Goal: Transaction & Acquisition: Purchase product/service

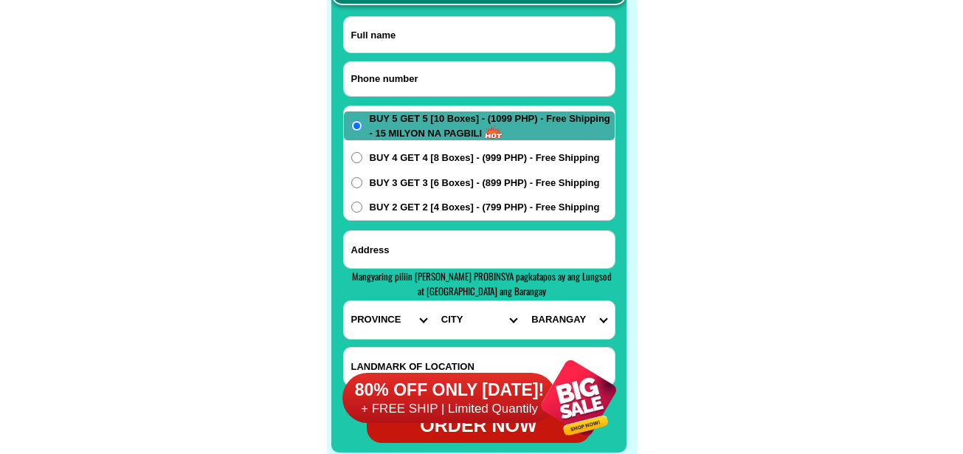
scroll to position [11708, 0]
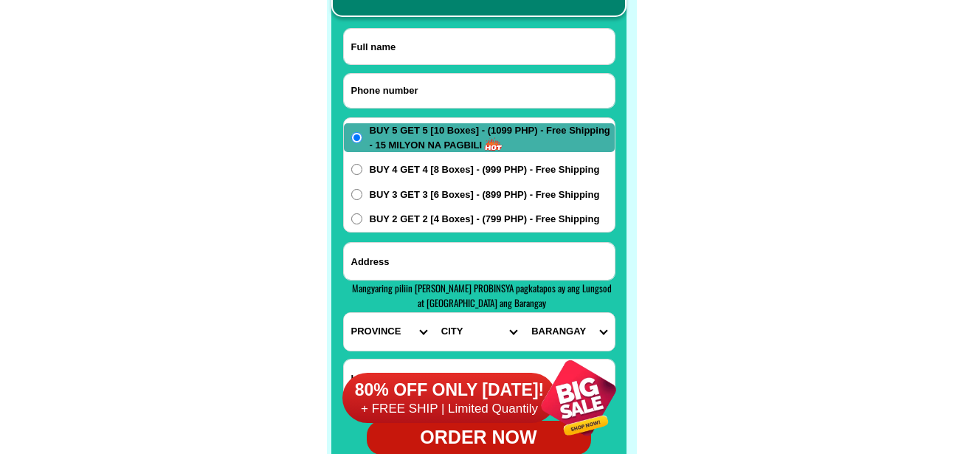
drag, startPoint x: 422, startPoint y: 83, endPoint x: 411, endPoint y: 44, distance: 40.6
click at [422, 83] on input "Input phone_number" at bounding box center [479, 91] width 271 height 34
paste input "09618695832"
type input "09618695832"
click at [465, 46] on input "Input full_name" at bounding box center [479, 46] width 271 height 35
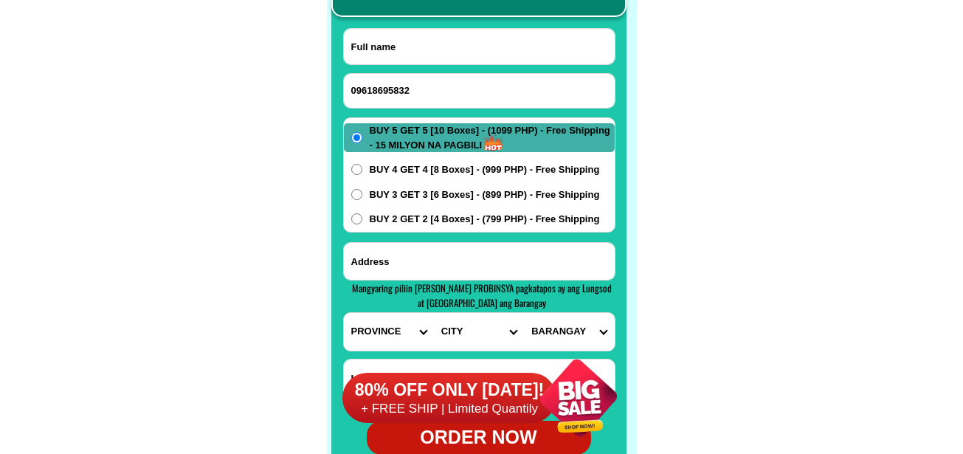
paste input "[PERSON_NAME]"
type input "[PERSON_NAME]"
click at [438, 250] on input "Input address" at bounding box center [479, 261] width 271 height 37
paste input ",[STREET_ADDRESS]"
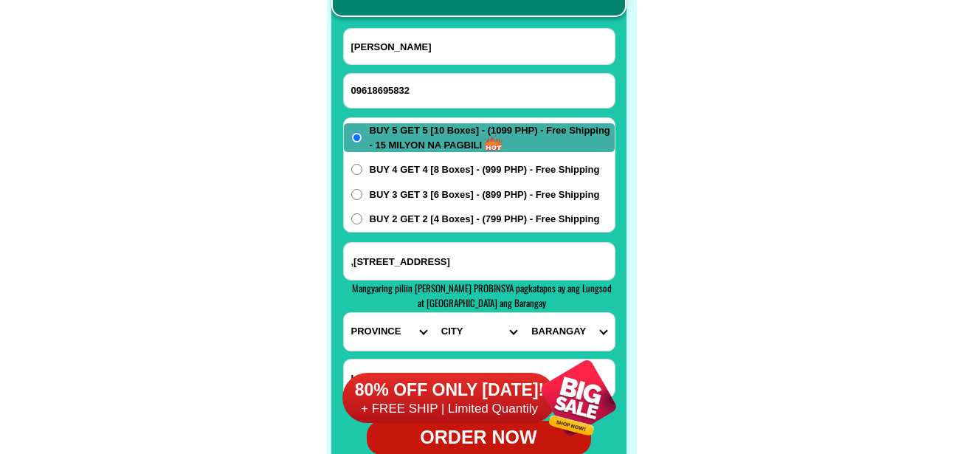
scroll to position [0, 41]
type input ",[STREET_ADDRESS]"
click at [469, 170] on span "BUY 4 GET 4 [8 Boxes] - (999 PHP) - Free Shipping" at bounding box center [485, 169] width 230 height 15
click at [362, 170] on input "BUY 4 GET 4 [8 Boxes] - (999 PHP) - Free Shipping" at bounding box center [356, 169] width 11 height 11
radio input "true"
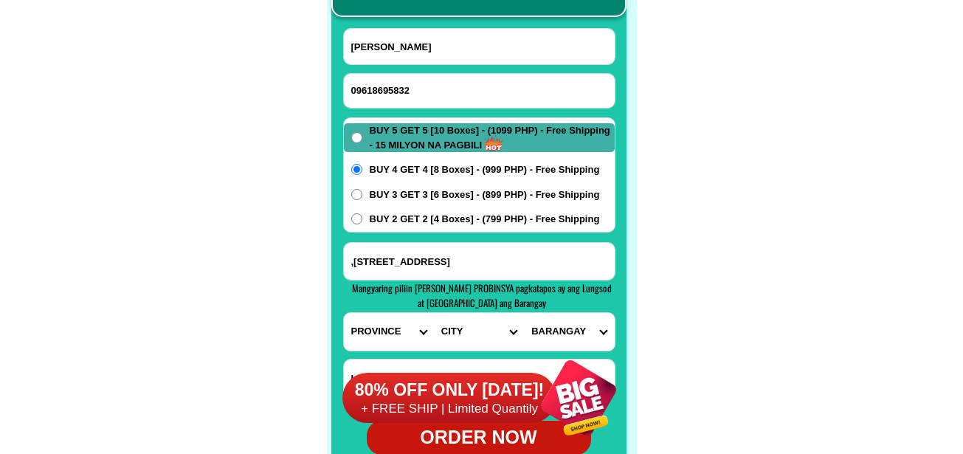
scroll to position [0, 0]
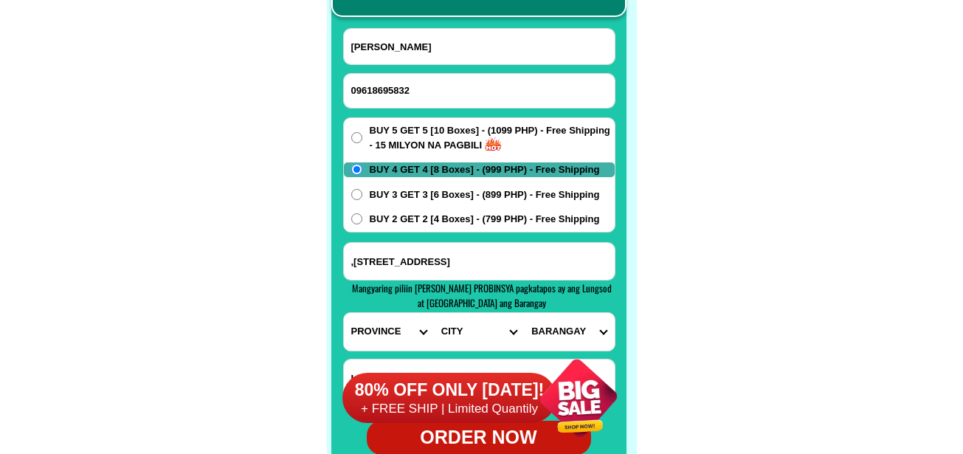
click at [372, 331] on select "PROVINCE [GEOGRAPHIC_DATA] [GEOGRAPHIC_DATA] [GEOGRAPHIC_DATA] [GEOGRAPHIC_DATA…" at bounding box center [389, 332] width 90 height 38
select select "63_904"
click at [344, 313] on select "PROVINCE [GEOGRAPHIC_DATA] [GEOGRAPHIC_DATA] [GEOGRAPHIC_DATA] [GEOGRAPHIC_DATA…" at bounding box center [389, 332] width 90 height 38
click at [472, 329] on select "CITY [GEOGRAPHIC_DATA]-city [GEOGRAPHIC_DATA]-city [GEOGRAPHIC_DATA] [GEOGRAPHI…" at bounding box center [479, 332] width 90 height 38
select select "63_9049493"
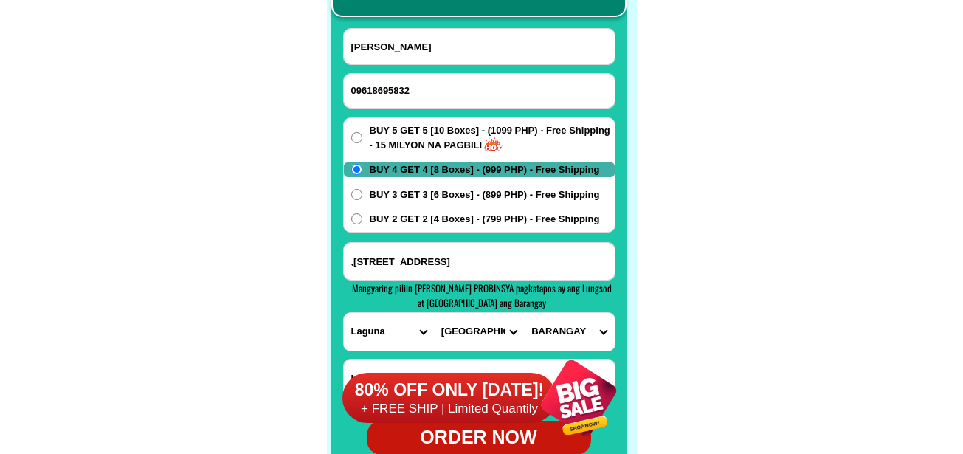
click at [434, 313] on select "CITY [GEOGRAPHIC_DATA]-city [GEOGRAPHIC_DATA]-city [GEOGRAPHIC_DATA] [GEOGRAPHI…" at bounding box center [479, 332] width 90 height 38
click at [567, 324] on select "BARANGAY [GEOGRAPHIC_DATA] Banadero Banlic Barandal Barangay 1 (pob.) Barangay …" at bounding box center [569, 332] width 90 height 38
select select "63_90494936937"
click at [524, 313] on select "BARANGAY [GEOGRAPHIC_DATA] Banadero Banlic Barandal Barangay 1 (pob.) Barangay …" at bounding box center [569, 332] width 90 height 38
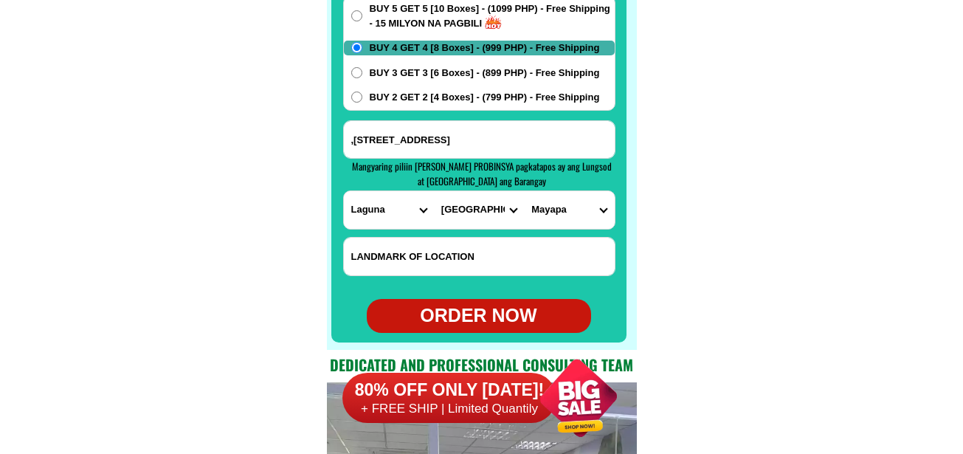
scroll to position [11856, 0]
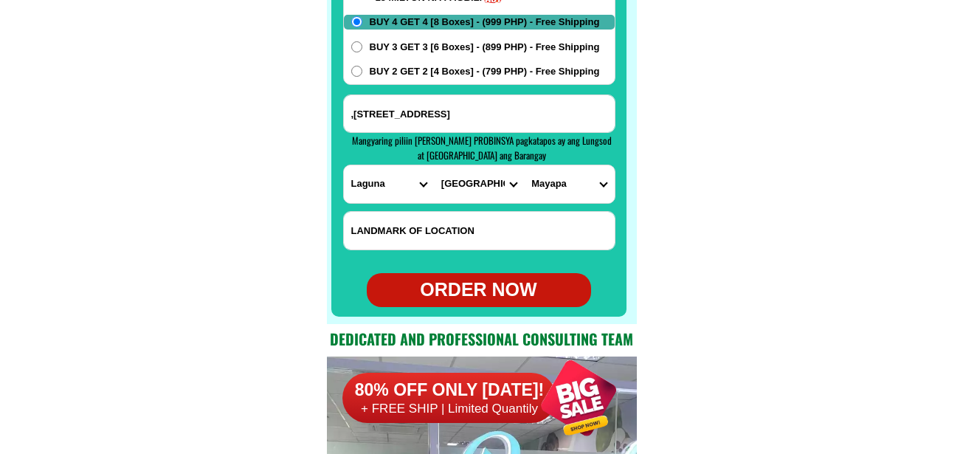
click at [495, 272] on form "[PERSON_NAME] 09618695832 ORDER NOW ,[STREET_ADDRESS] [GEOGRAPHIC_DATA] [GEOGRA…" at bounding box center [479, 93] width 272 height 427
click at [492, 290] on div "ORDER NOW" at bounding box center [479, 290] width 224 height 28
radio input "true"
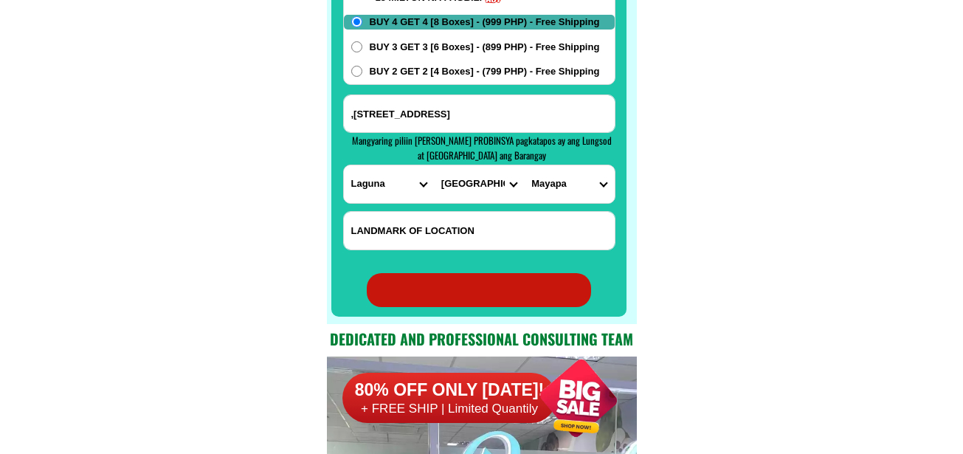
radio input "true"
